Goal: Information Seeking & Learning: Compare options

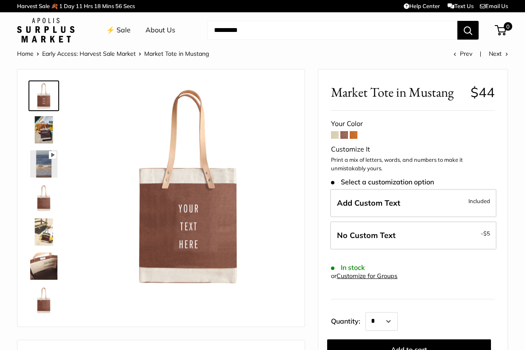
click at [47, 228] on img at bounding box center [43, 231] width 27 height 27
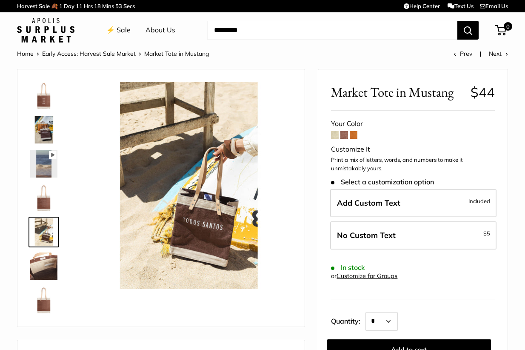
click at [48, 268] on img at bounding box center [43, 265] width 27 height 27
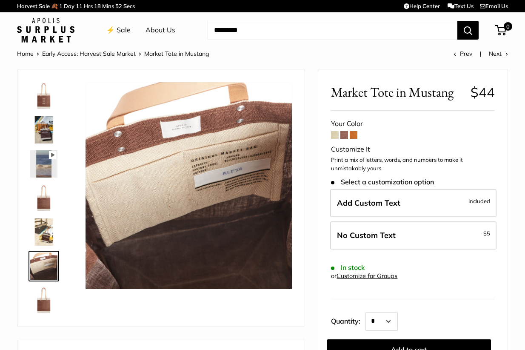
click at [48, 306] on img at bounding box center [43, 299] width 27 height 27
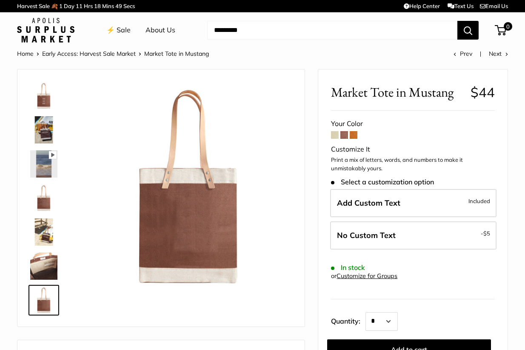
click at [352, 136] on span at bounding box center [354, 135] width 8 height 8
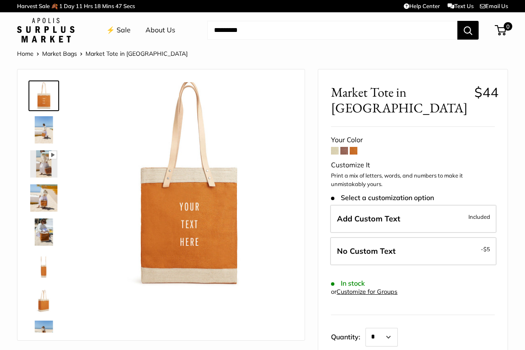
click at [339, 147] on span at bounding box center [335, 151] width 8 height 8
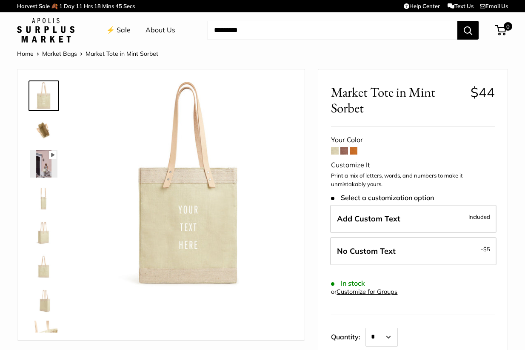
click at [343, 134] on div "Your Color" at bounding box center [413, 140] width 164 height 13
click at [345, 149] on span at bounding box center [344, 151] width 8 height 8
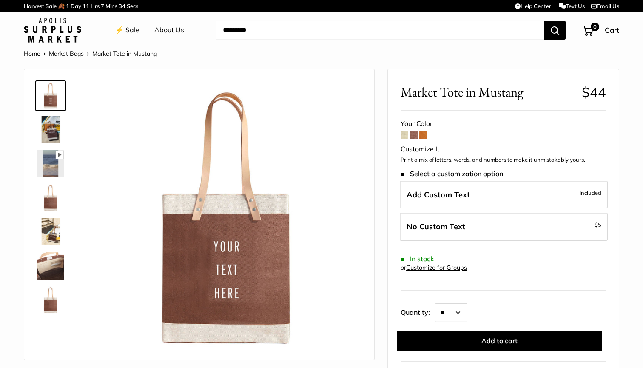
click at [259, 253] on img at bounding box center [226, 216] width 269 height 269
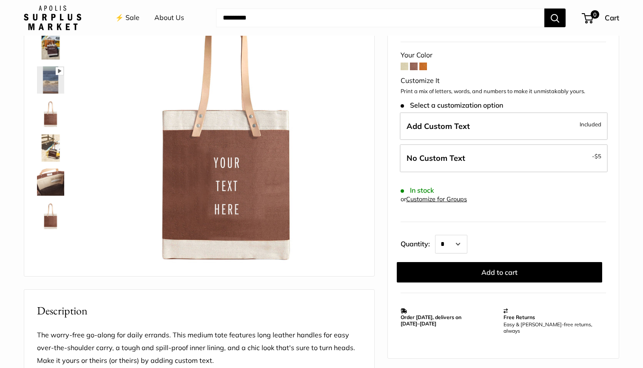
click at [240, 156] on img at bounding box center [226, 132] width 269 height 269
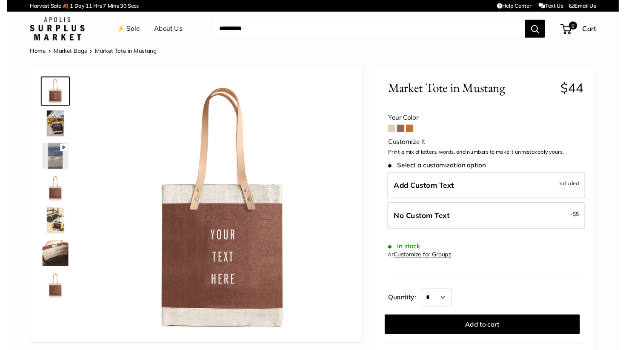
scroll to position [0, 0]
